Goal: Find specific page/section: Find specific page/section

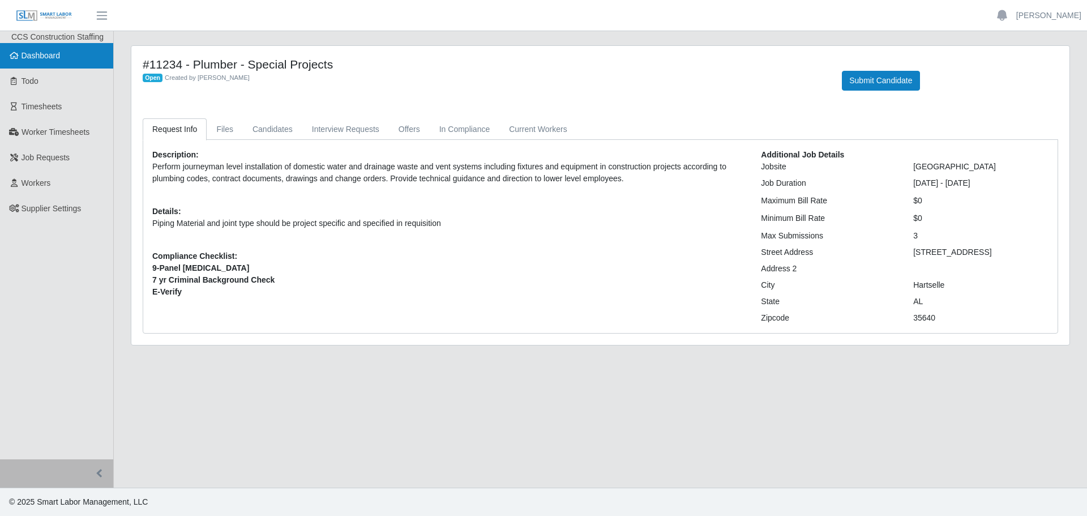
click at [64, 64] on link "Dashboard" at bounding box center [56, 55] width 113 height 25
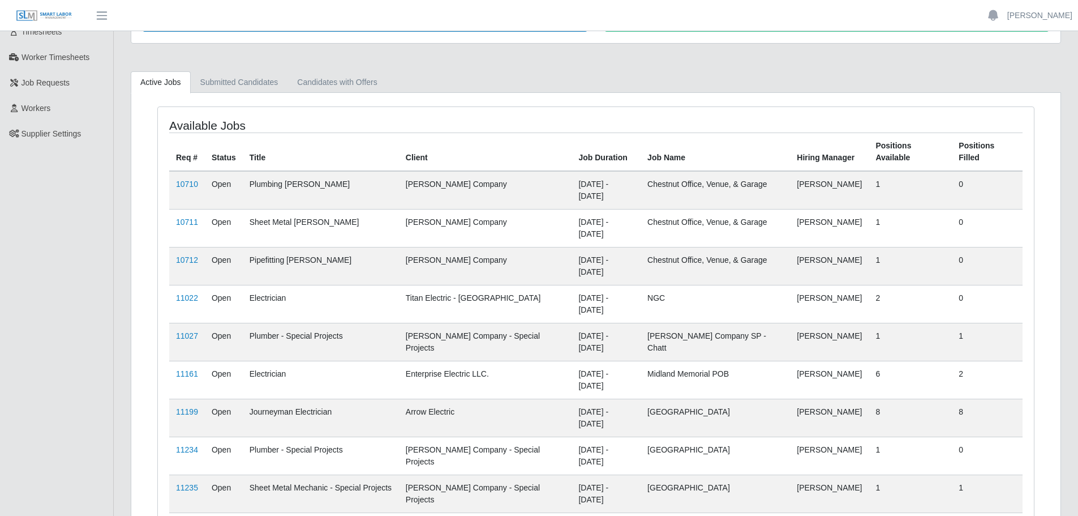
scroll to position [77, 0]
click at [192, 367] on link "11161" at bounding box center [187, 371] width 22 height 9
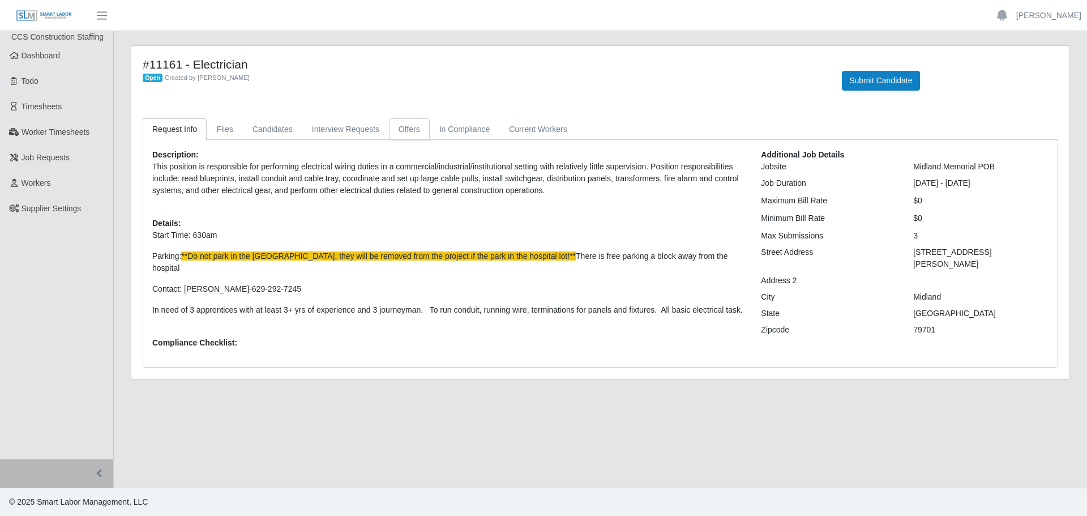
click at [393, 121] on link "Offers" at bounding box center [409, 129] width 41 height 22
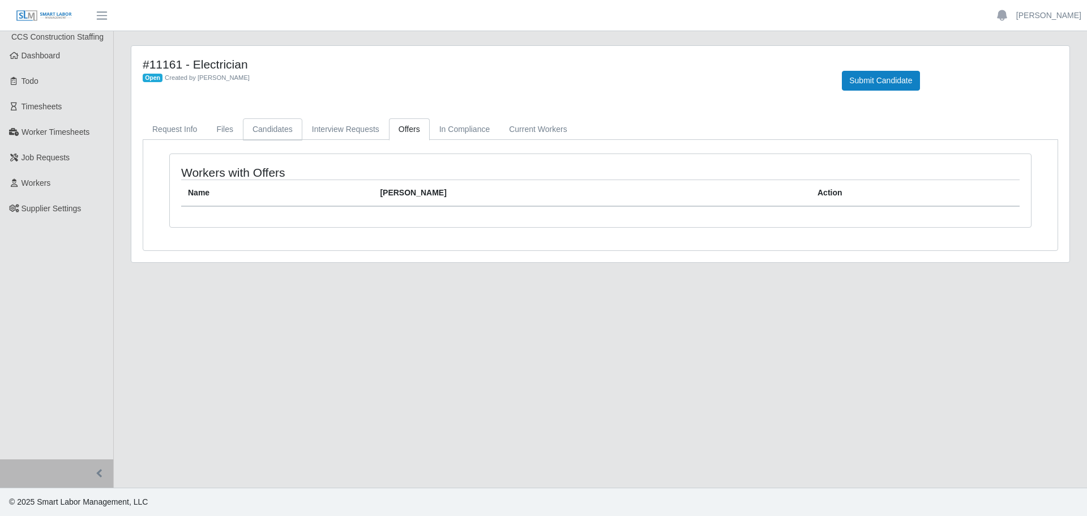
click at [281, 138] on link "Candidates" at bounding box center [272, 129] width 59 height 22
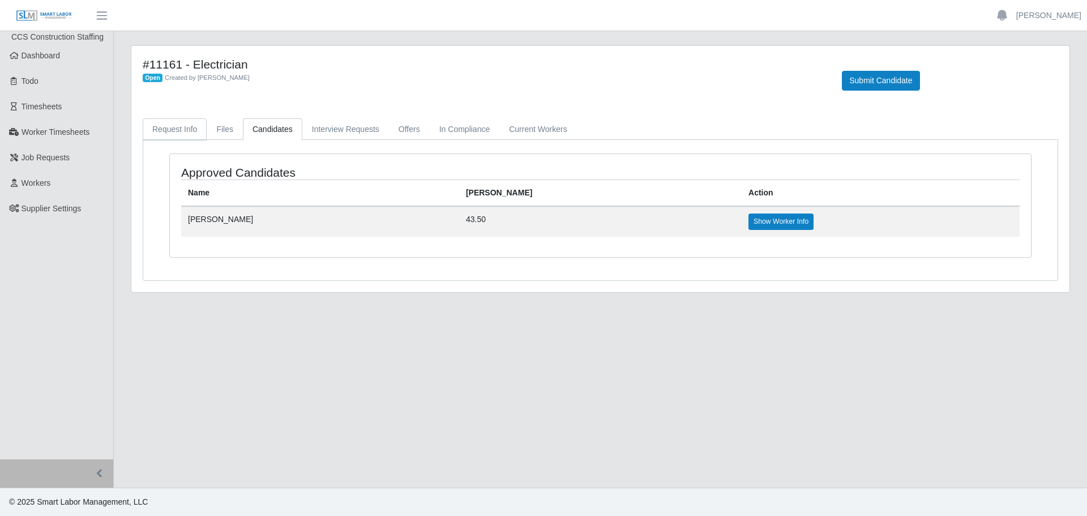
click at [187, 130] on link "Request Info" at bounding box center [175, 129] width 64 height 22
